Goal: Task Accomplishment & Management: Complete application form

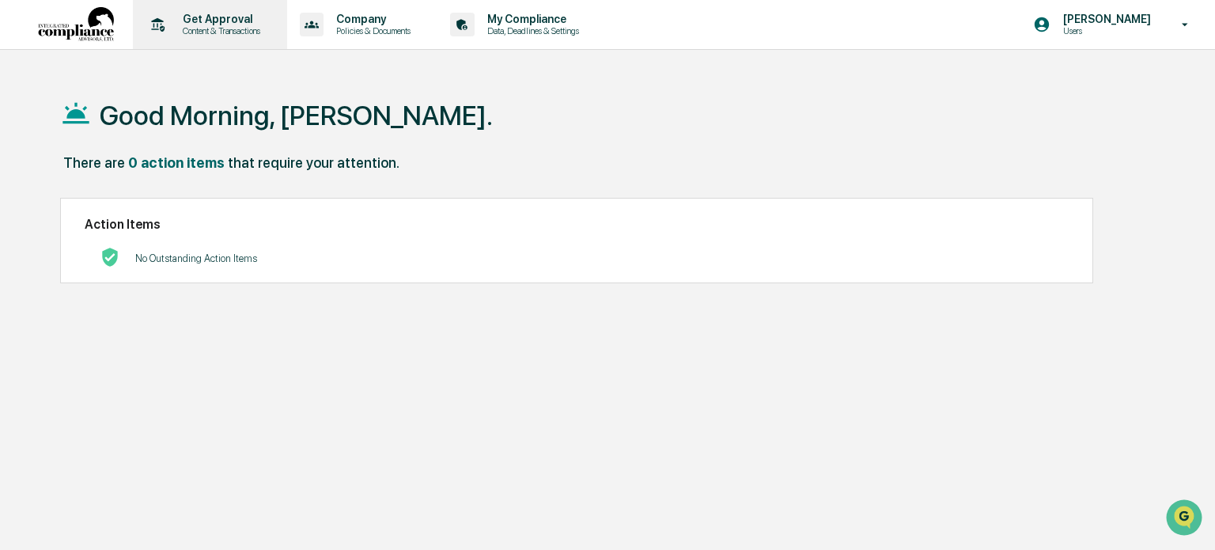
click at [199, 33] on p "Content & Transactions" at bounding box center [219, 30] width 98 height 11
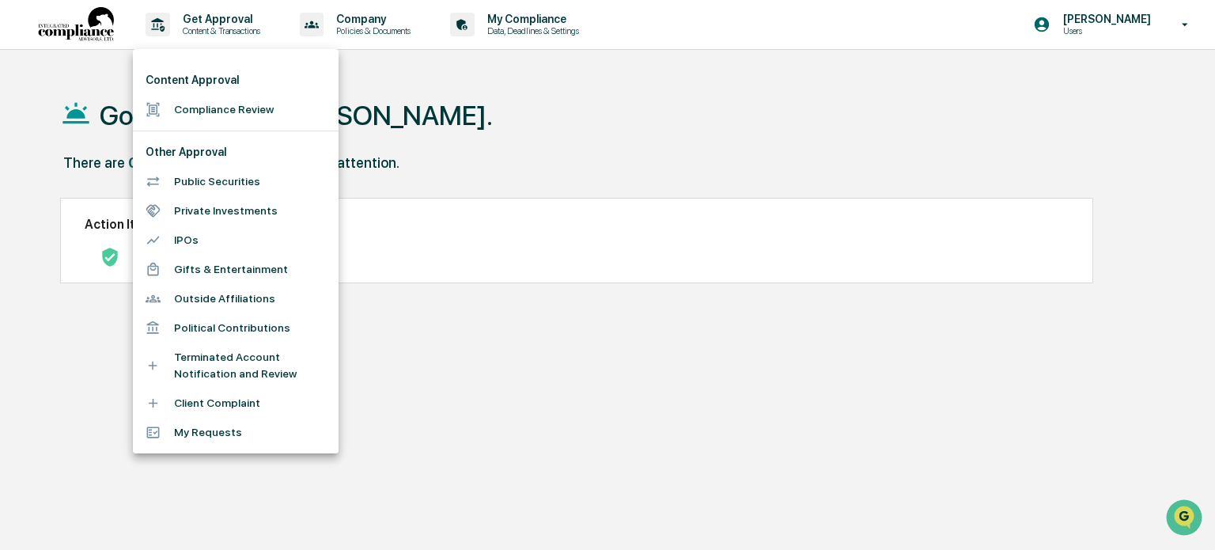
click at [217, 104] on li "Compliance Review" at bounding box center [236, 109] width 206 height 29
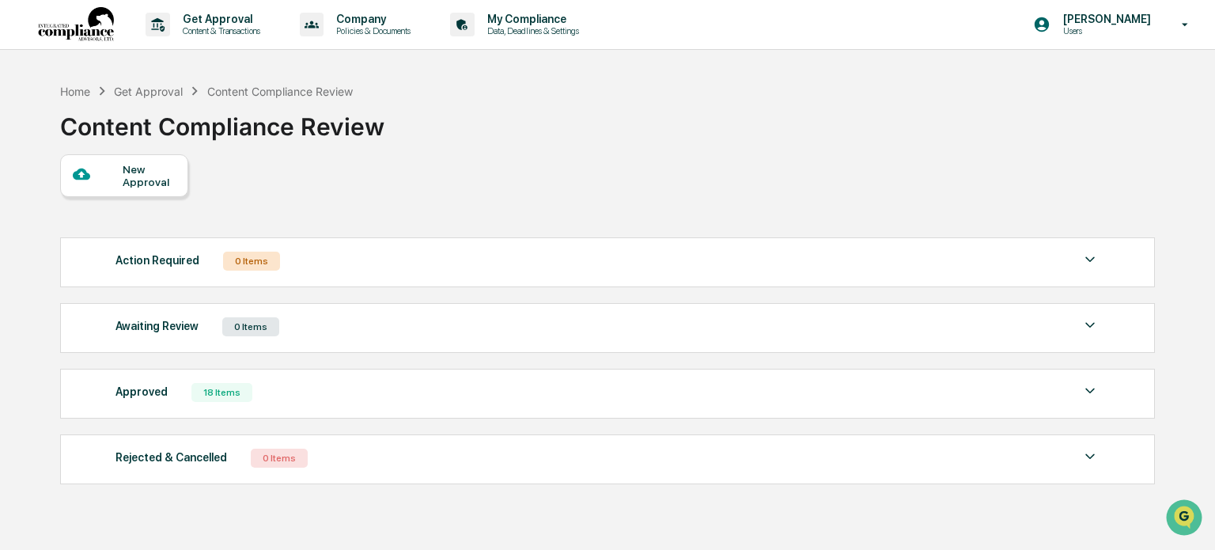
click at [123, 180] on div "New Approval" at bounding box center [149, 175] width 53 height 25
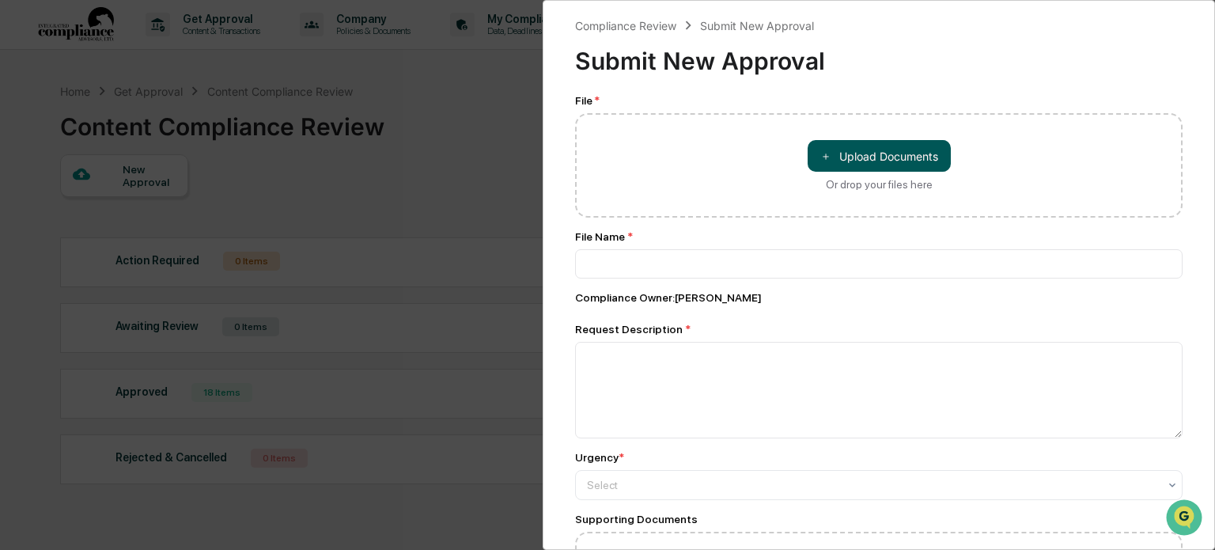
click at [858, 163] on button "＋ Upload Documents" at bounding box center [879, 156] width 143 height 32
type input "**********"
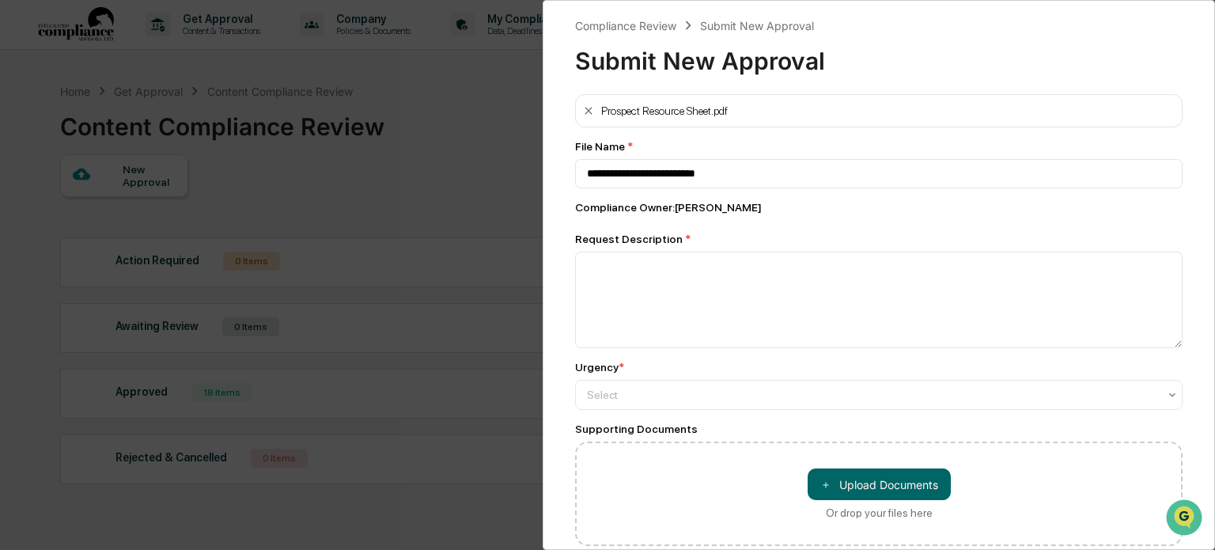
click at [679, 210] on div "Compliance Owner : [PERSON_NAME]" at bounding box center [879, 207] width 608 height 13
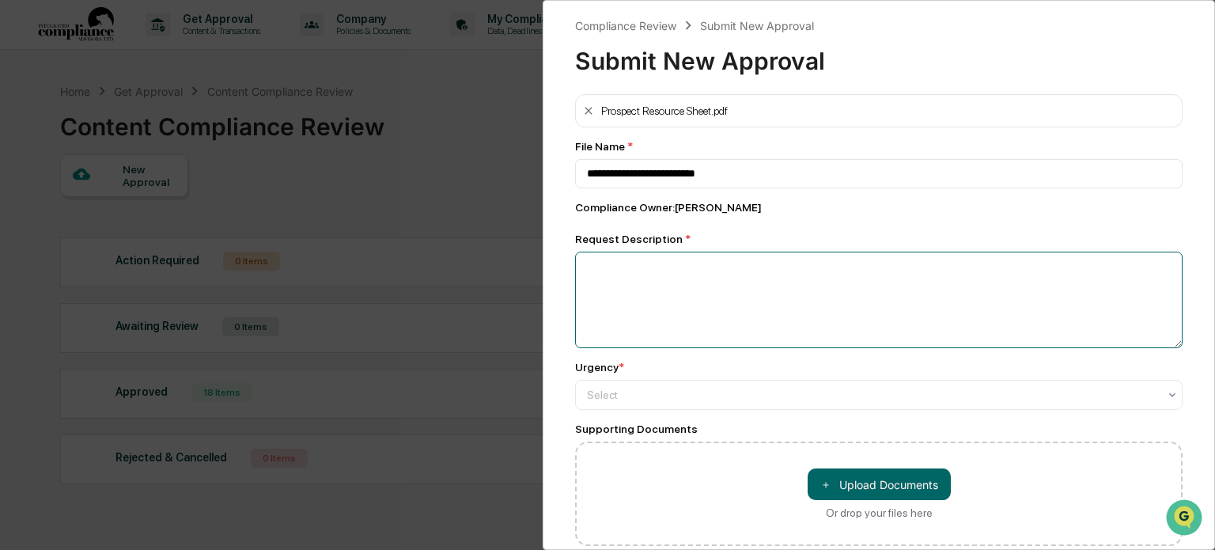
click at [655, 283] on textarea at bounding box center [879, 300] width 608 height 97
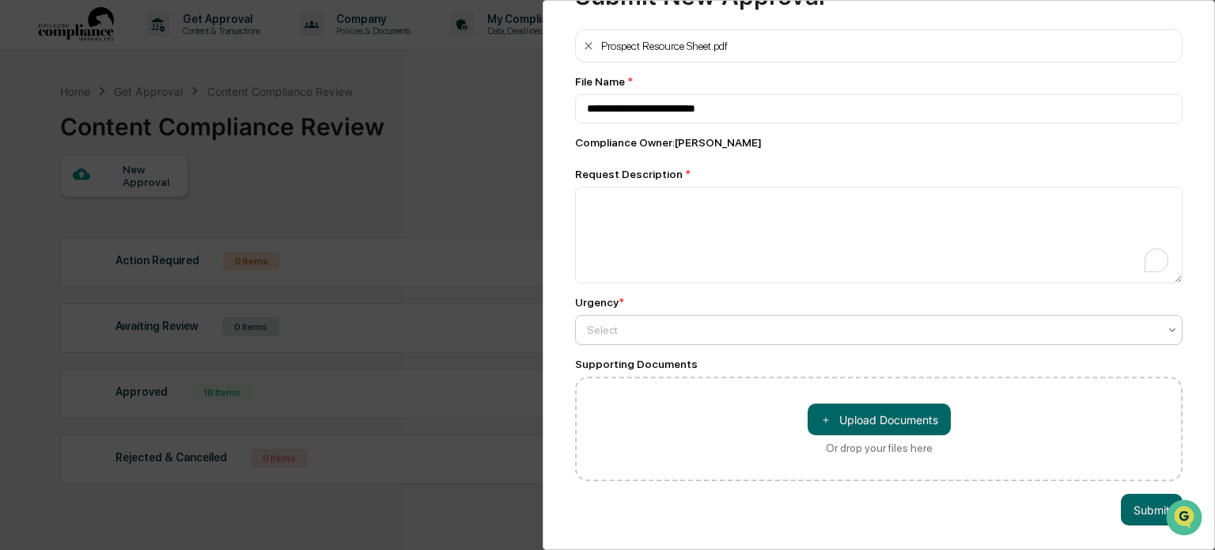
click at [645, 323] on div at bounding box center [872, 330] width 571 height 16
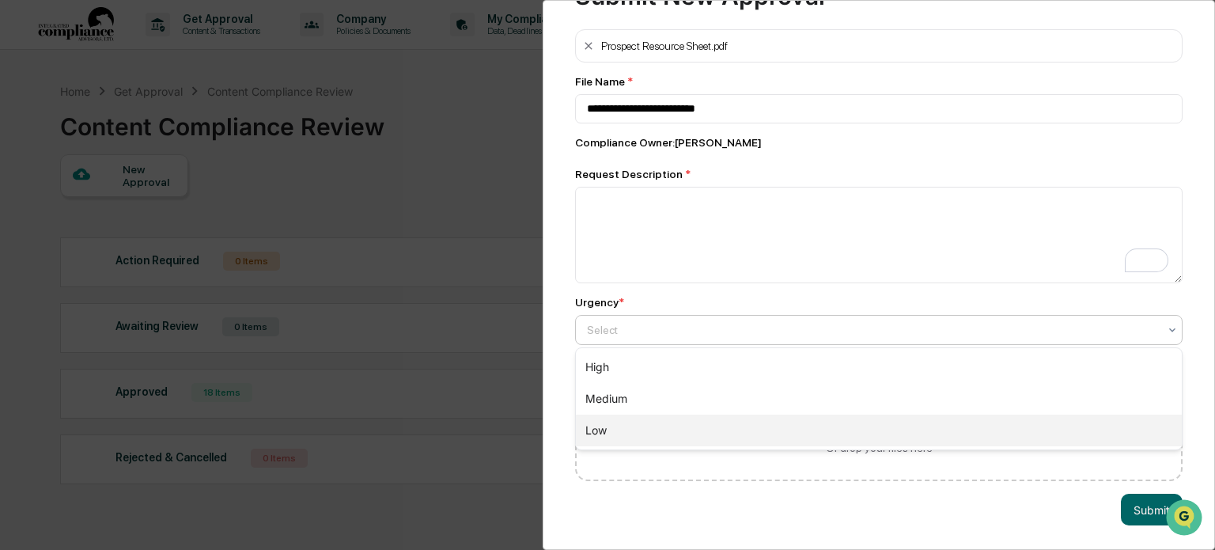
click at [631, 419] on div "Low" at bounding box center [879, 431] width 606 height 32
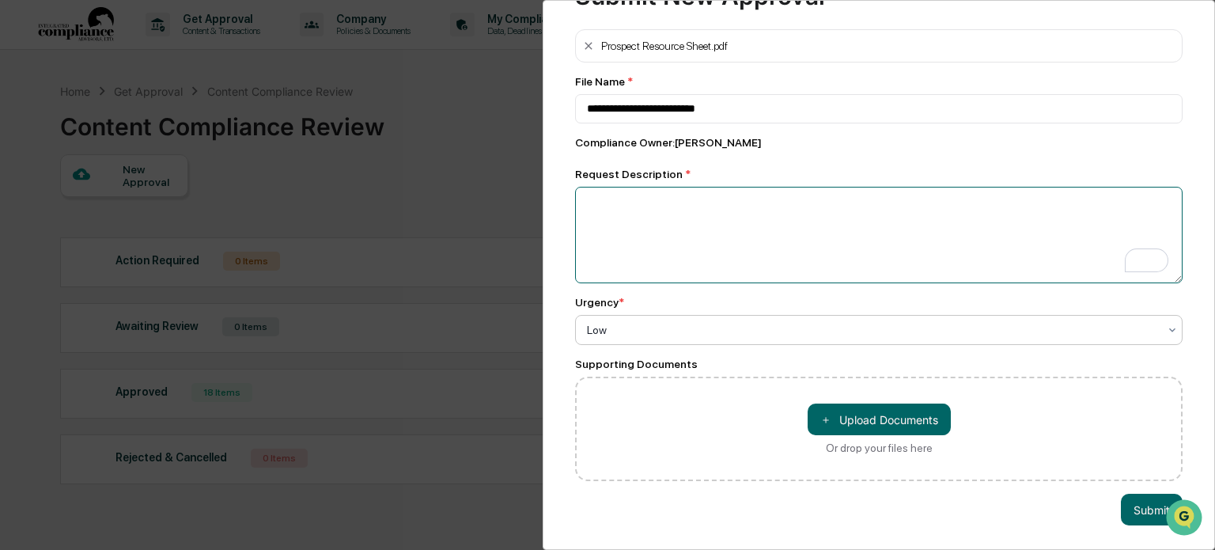
click at [627, 222] on textarea "To enrich screen reader interactions, please activate Accessibility in Grammarl…" at bounding box center [879, 235] width 608 height 97
type textarea "**********"
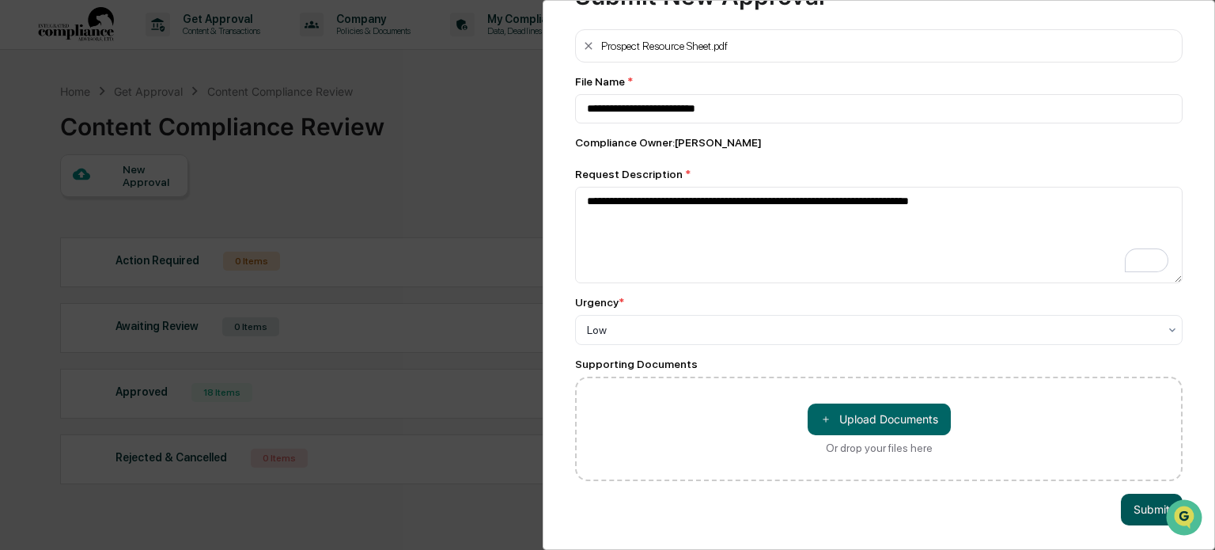
click at [1145, 507] on button "Submit" at bounding box center [1152, 510] width 62 height 32
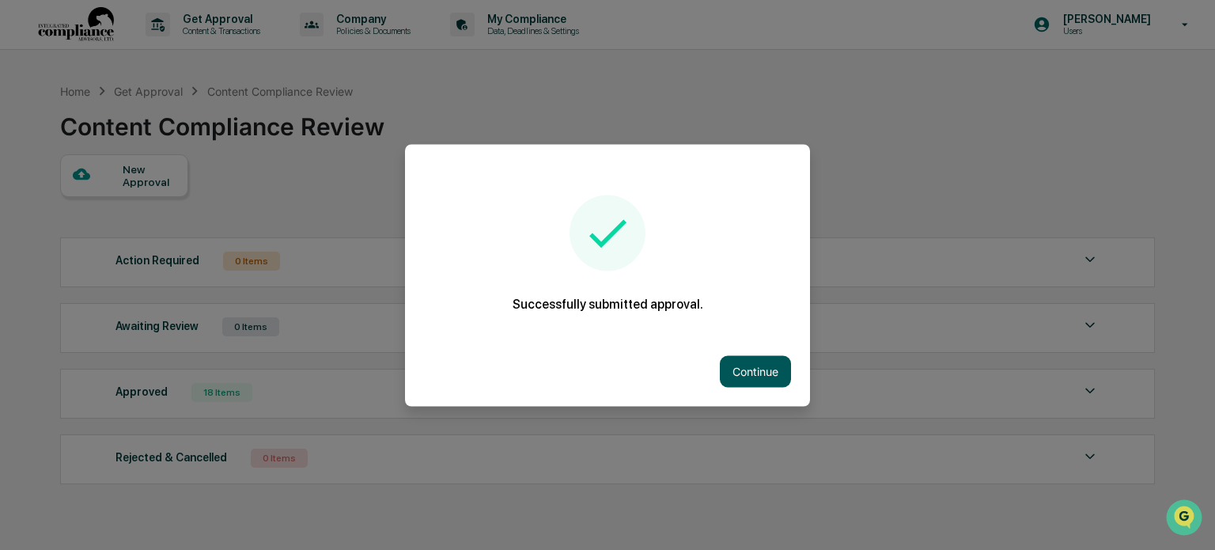
click at [741, 366] on button "Continue" at bounding box center [755, 371] width 71 height 32
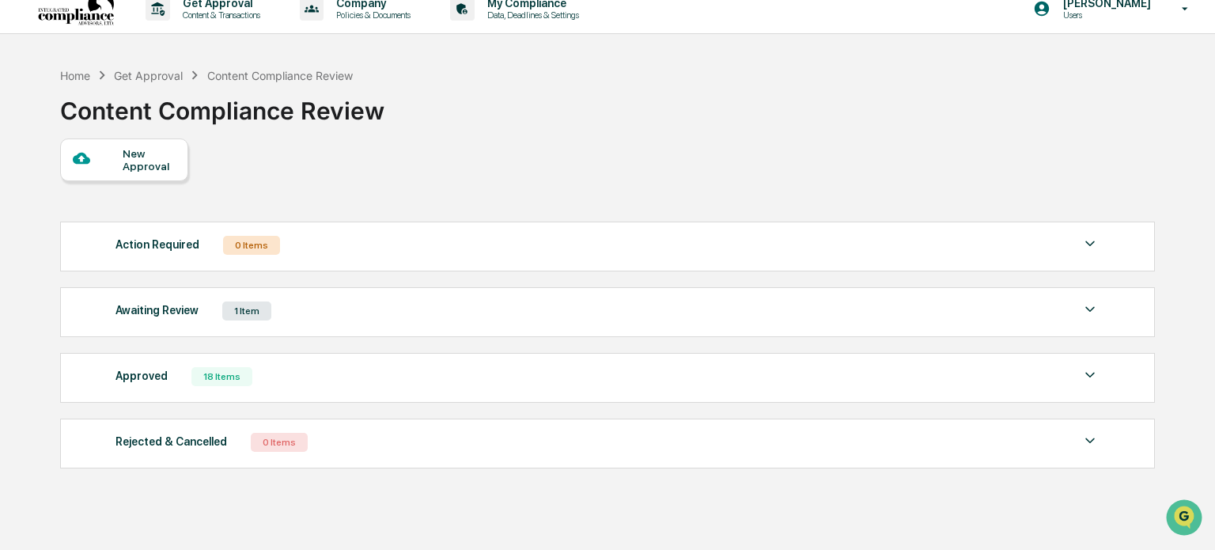
scroll to position [25, 0]
